Goal: Task Accomplishment & Management: Complete application form

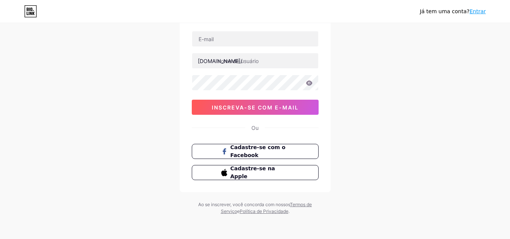
scroll to position [12, 0]
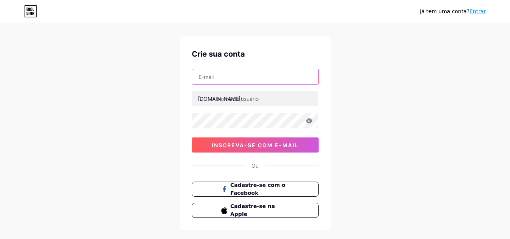
drag, startPoint x: 272, startPoint y: 83, endPoint x: 272, endPoint y: 77, distance: 6.0
click at [272, 83] on input "text" at bounding box center [255, 76] width 126 height 15
type input "[EMAIL_ADDRESS][DOMAIN_NAME]"
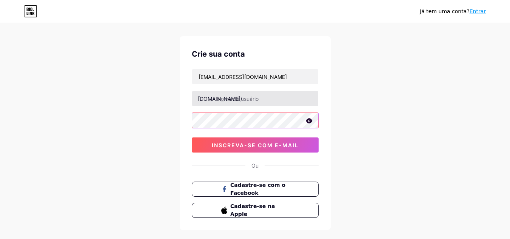
scroll to position [0, 0]
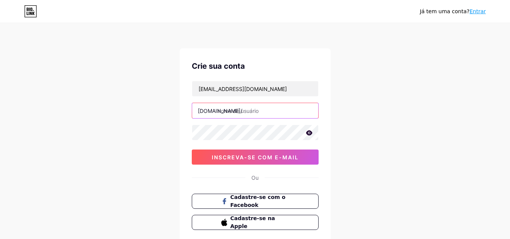
click at [253, 109] on input "text" at bounding box center [255, 110] width 126 height 15
click at [244, 111] on input "inovacodeacademy" at bounding box center [255, 110] width 126 height 15
type input "inovacode_academy"
click at [359, 110] on div "Já tem uma conta? Entrar Crie sua conta [EMAIL_ADDRESS][DOMAIN_NAME] [DOMAIN_NA…" at bounding box center [255, 144] width 510 height 289
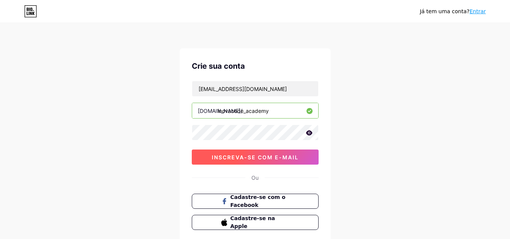
click at [291, 156] on font "inscreva-se com e-mail" at bounding box center [255, 157] width 87 height 6
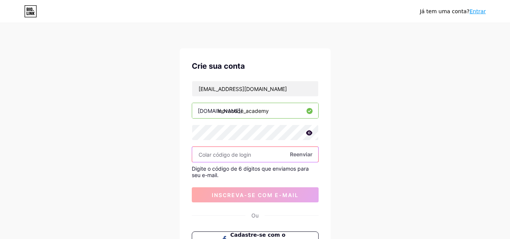
scroll to position [38, 0]
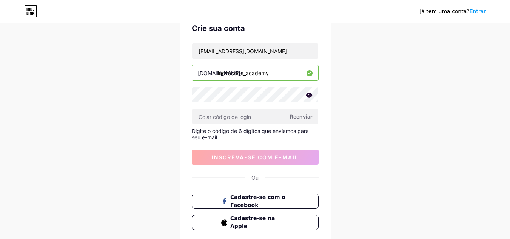
click at [310, 95] on icon at bounding box center [309, 95] width 7 height 5
click at [309, 94] on icon at bounding box center [309, 95] width 6 height 5
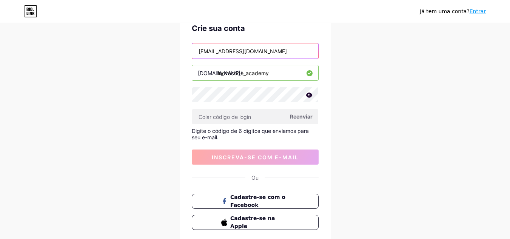
click at [238, 54] on input "[EMAIL_ADDRESS][DOMAIN_NAME]" at bounding box center [255, 50] width 126 height 15
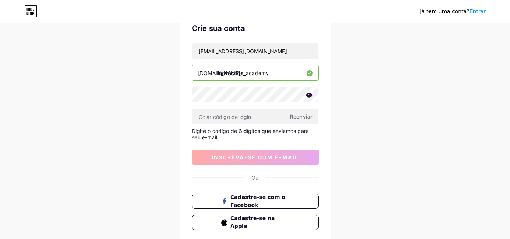
click at [283, 128] on font "Digite o código de 6 dígitos que enviamos para seu e-mail." at bounding box center [250, 134] width 117 height 13
click at [298, 114] on font "Reenviar" at bounding box center [301, 116] width 23 height 6
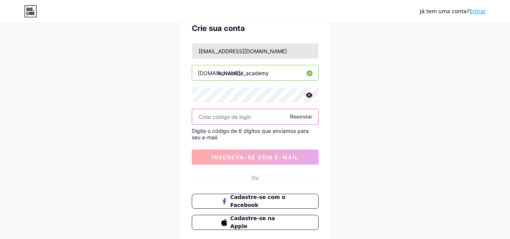
click at [242, 54] on input "[EMAIL_ADDRESS][DOMAIN_NAME]" at bounding box center [255, 50] width 126 height 15
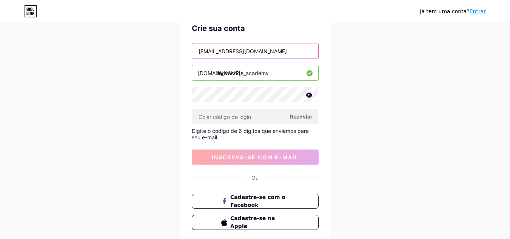
click at [244, 53] on input "[EMAIL_ADDRESS][DOMAIN_NAME]" at bounding box center [255, 50] width 126 height 15
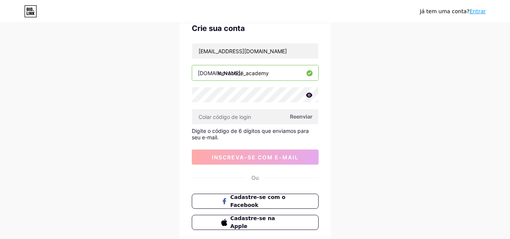
click at [359, 103] on div "Já tem uma conta? Entrar Crie sua conta [EMAIL_ADDRESS][DOMAIN_NAME] [DOMAIN_NA…" at bounding box center [255, 125] width 510 height 327
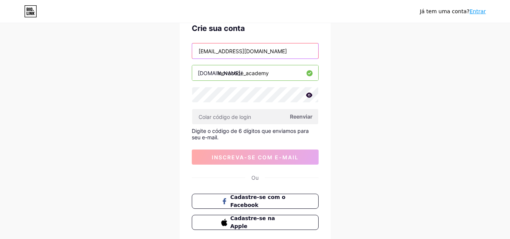
click at [250, 53] on input "[EMAIL_ADDRESS][DOMAIN_NAME]" at bounding box center [255, 50] width 126 height 15
type input "[EMAIL_ADDRESS][DOMAIN_NAME]"
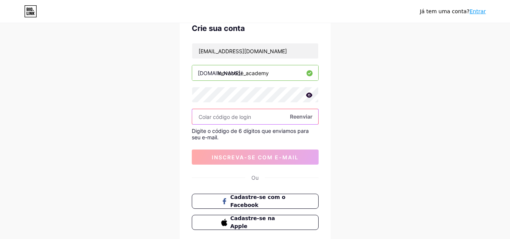
click at [298, 122] on input "text" at bounding box center [255, 116] width 126 height 15
click at [301, 116] on font "Reenviar" at bounding box center [301, 116] width 23 height 6
click at [303, 119] on font "Reenviar" at bounding box center [301, 116] width 23 height 6
click at [263, 66] on input "inovacode_academy" at bounding box center [255, 72] width 126 height 15
click at [298, 117] on font "Reenviar" at bounding box center [301, 116] width 23 height 6
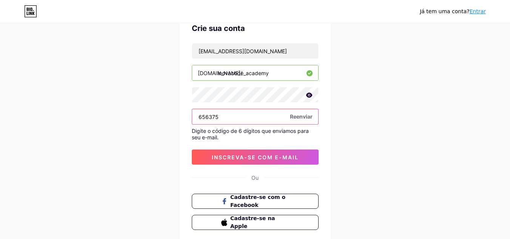
type input "656375"
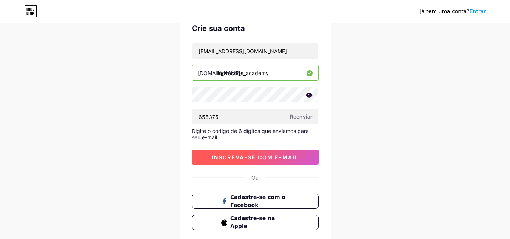
click at [263, 152] on button "inscreva-se com e-mail" at bounding box center [255, 157] width 127 height 15
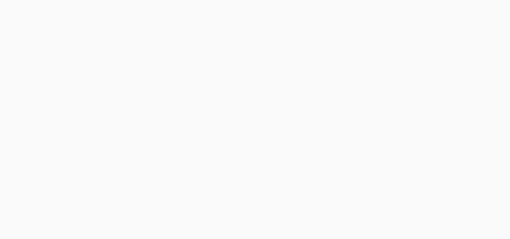
scroll to position [0, 0]
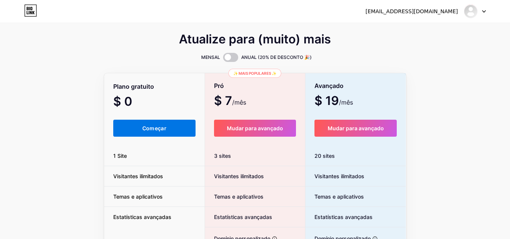
click at [160, 128] on font "Começar" at bounding box center [154, 128] width 24 height 6
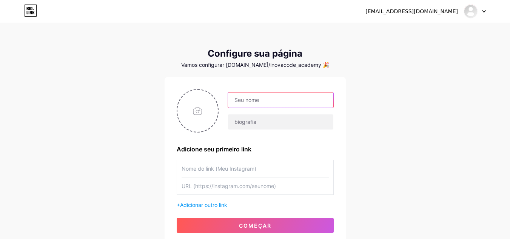
click at [276, 99] on input "text" at bounding box center [280, 100] width 105 height 15
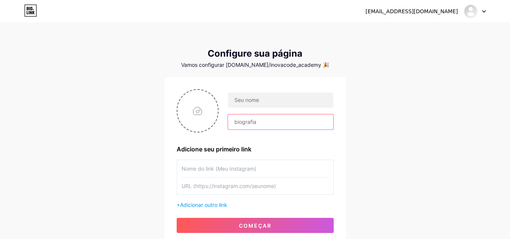
click at [248, 116] on input "text" at bounding box center [280, 121] width 105 height 15
